Goal: Use online tool/utility: Utilize a website feature to perform a specific function

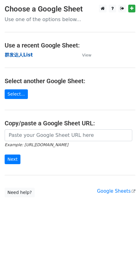
click at [24, 52] on strong "群发达人List" at bounding box center [19, 55] width 28 height 6
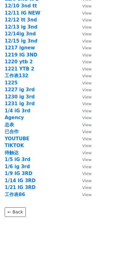
scroll to position [843, 0]
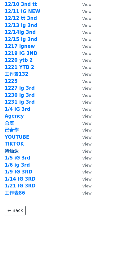
click at [17, 151] on strong "待触达" at bounding box center [12, 151] width 14 height 6
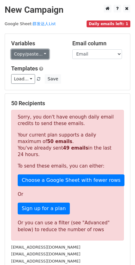
click at [37, 54] on link "Copy/paste..." at bounding box center [30, 54] width 38 height 10
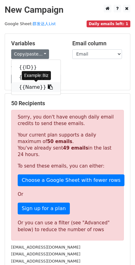
click at [31, 85] on link "{{Name}}" at bounding box center [35, 87] width 49 height 10
